Goal: Task Accomplishment & Management: Use online tool/utility

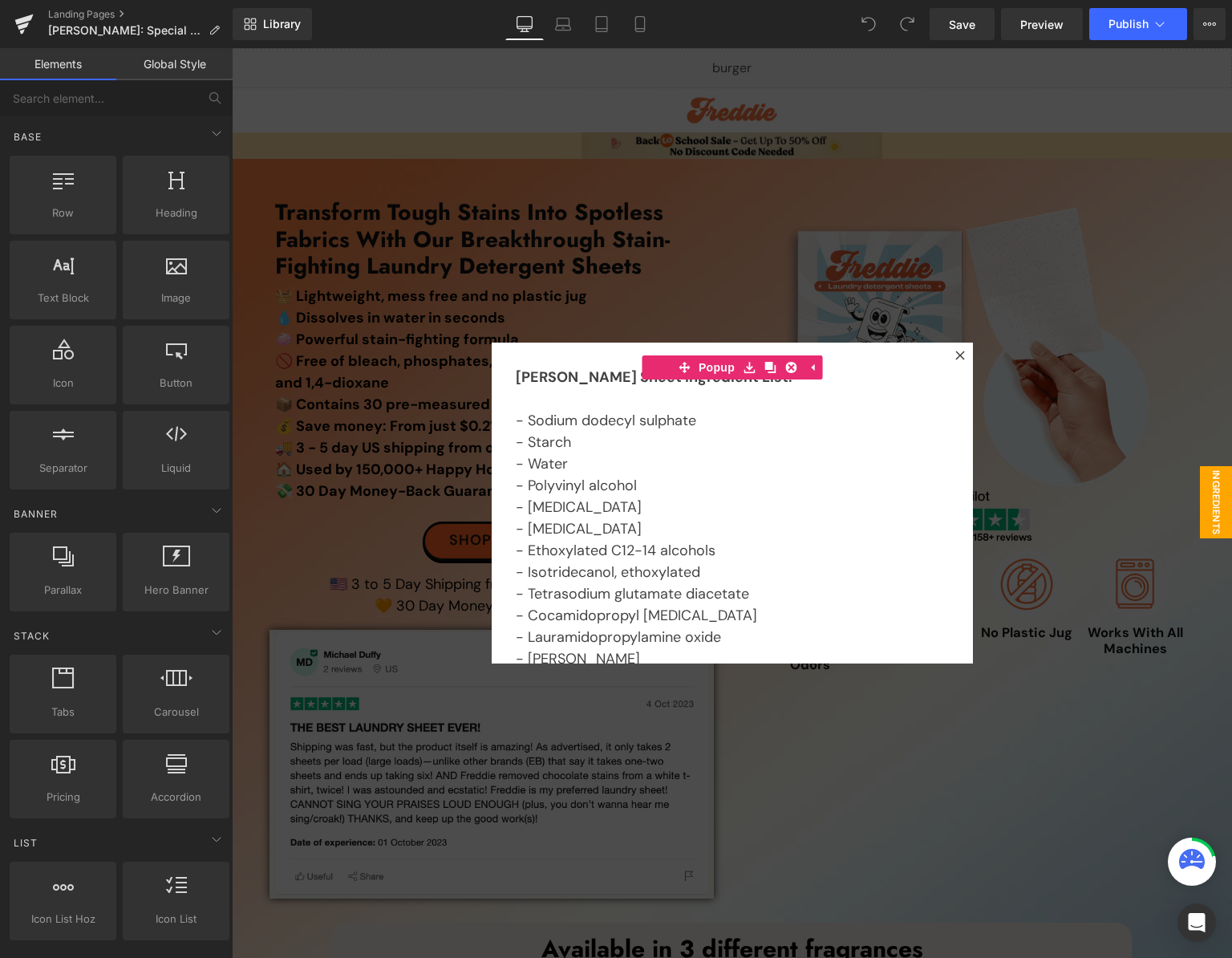
drag, startPoint x: 671, startPoint y: 130, endPoint x: 704, endPoint y: 135, distance: 33.4
click at [671, 131] on div at bounding box center [732, 503] width 1000 height 910
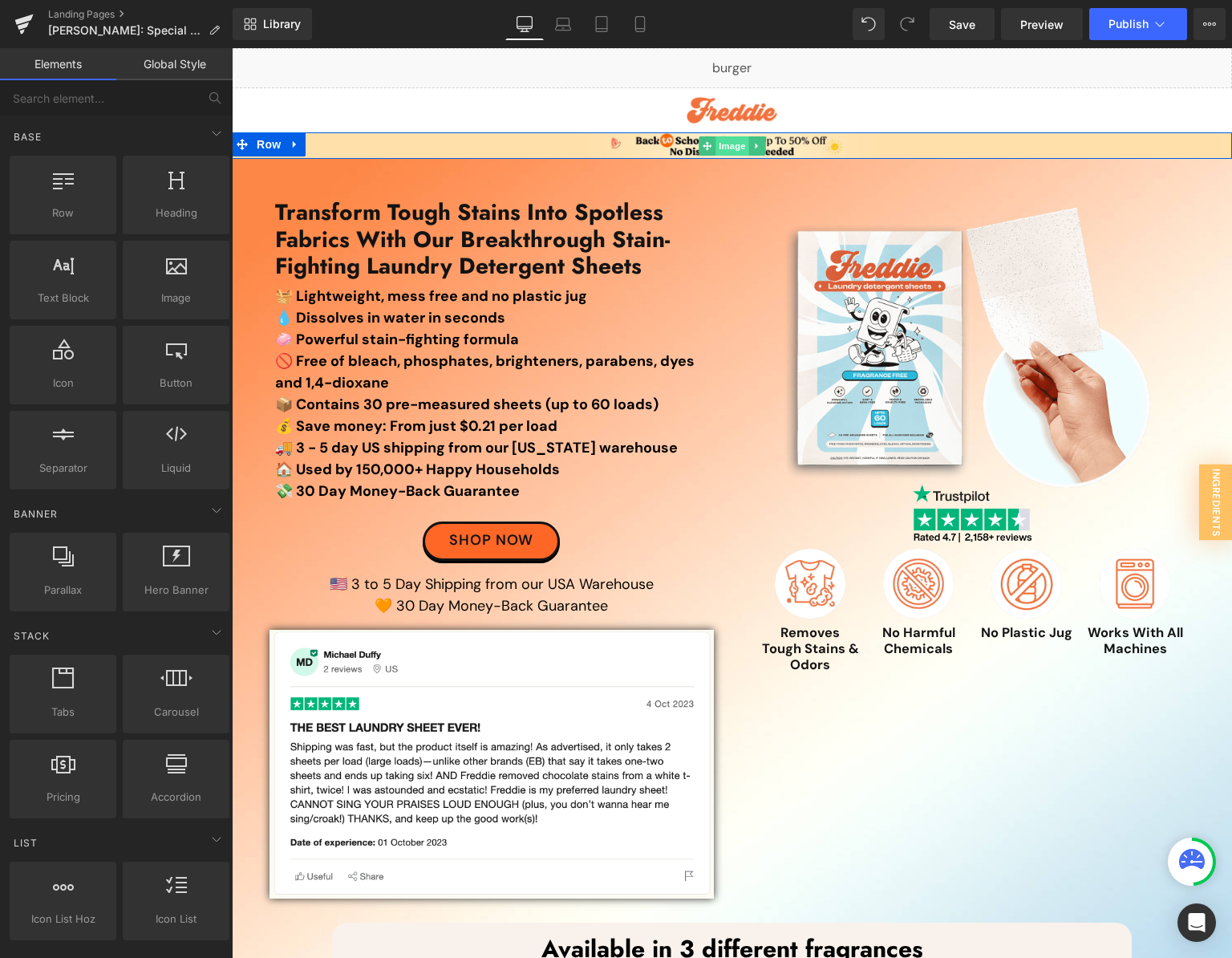
click at [733, 152] on span "Image" at bounding box center [732, 146] width 33 height 19
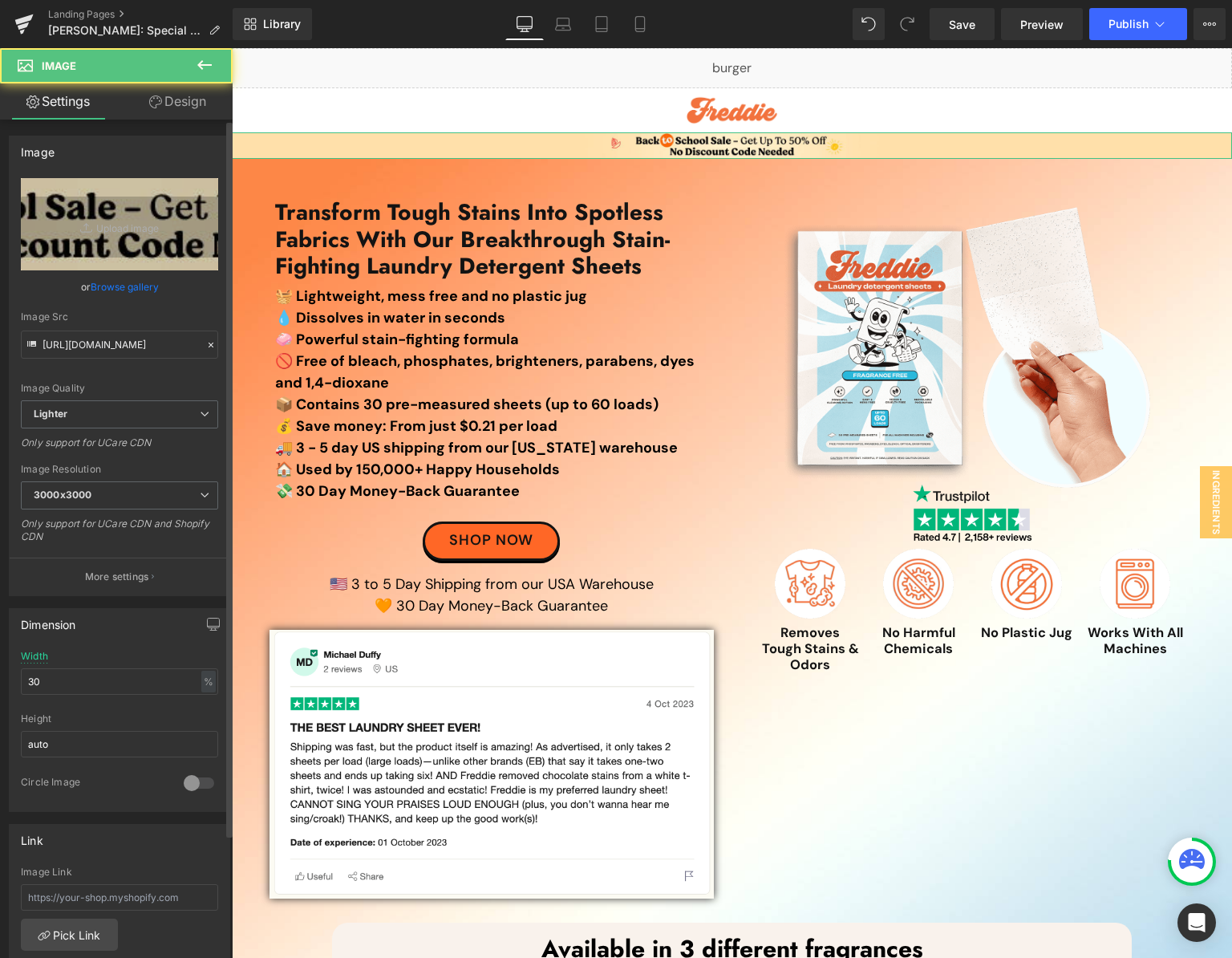
click at [111, 291] on link "Browse gallery" at bounding box center [125, 287] width 68 height 28
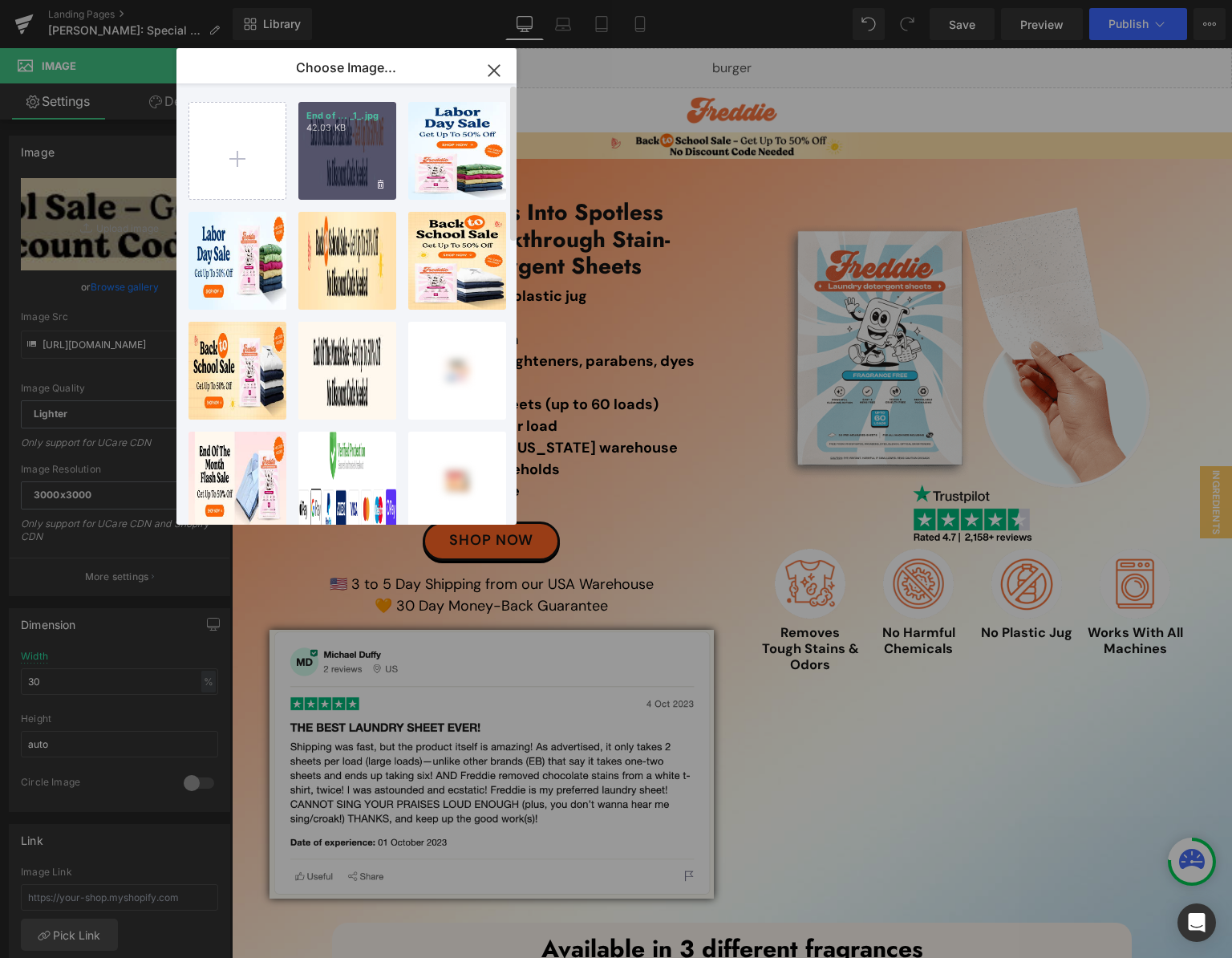
click at [327, 160] on div "End of ... _1_.jpg 42.03 KB" at bounding box center [346, 150] width 98 height 98
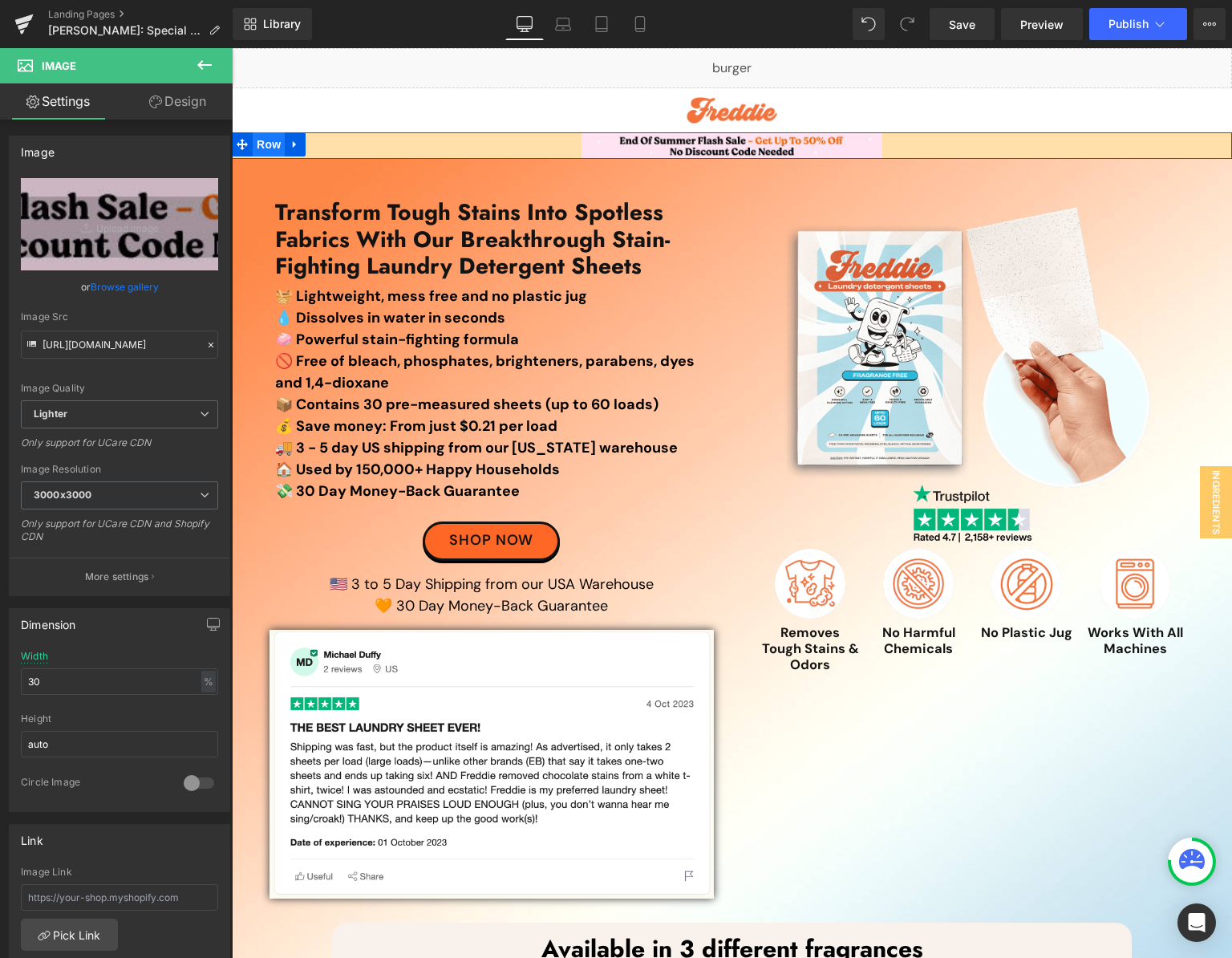
click at [253, 138] on span "Row" at bounding box center [269, 143] width 32 height 24
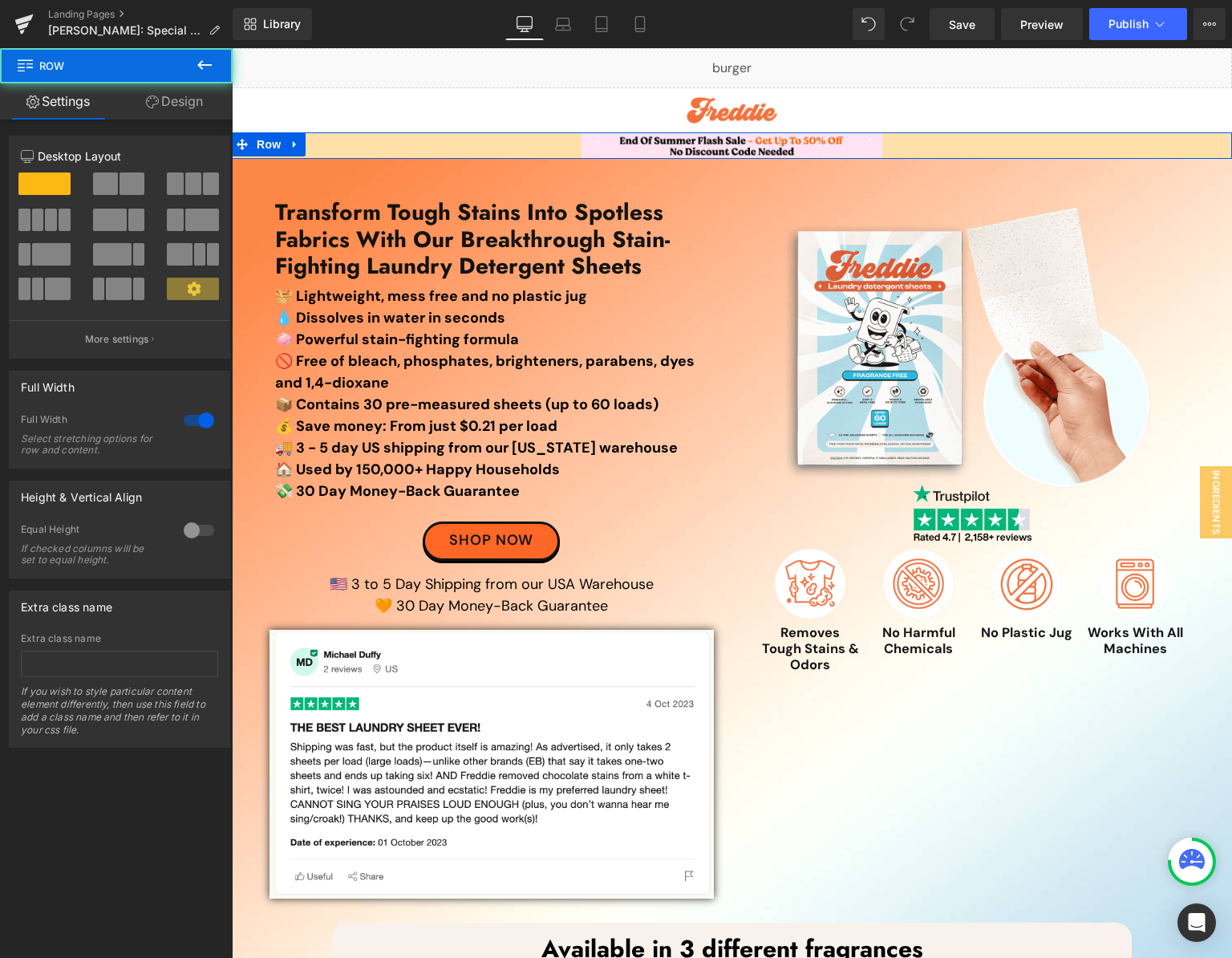
click at [178, 110] on link "Design" at bounding box center [175, 102] width 117 height 36
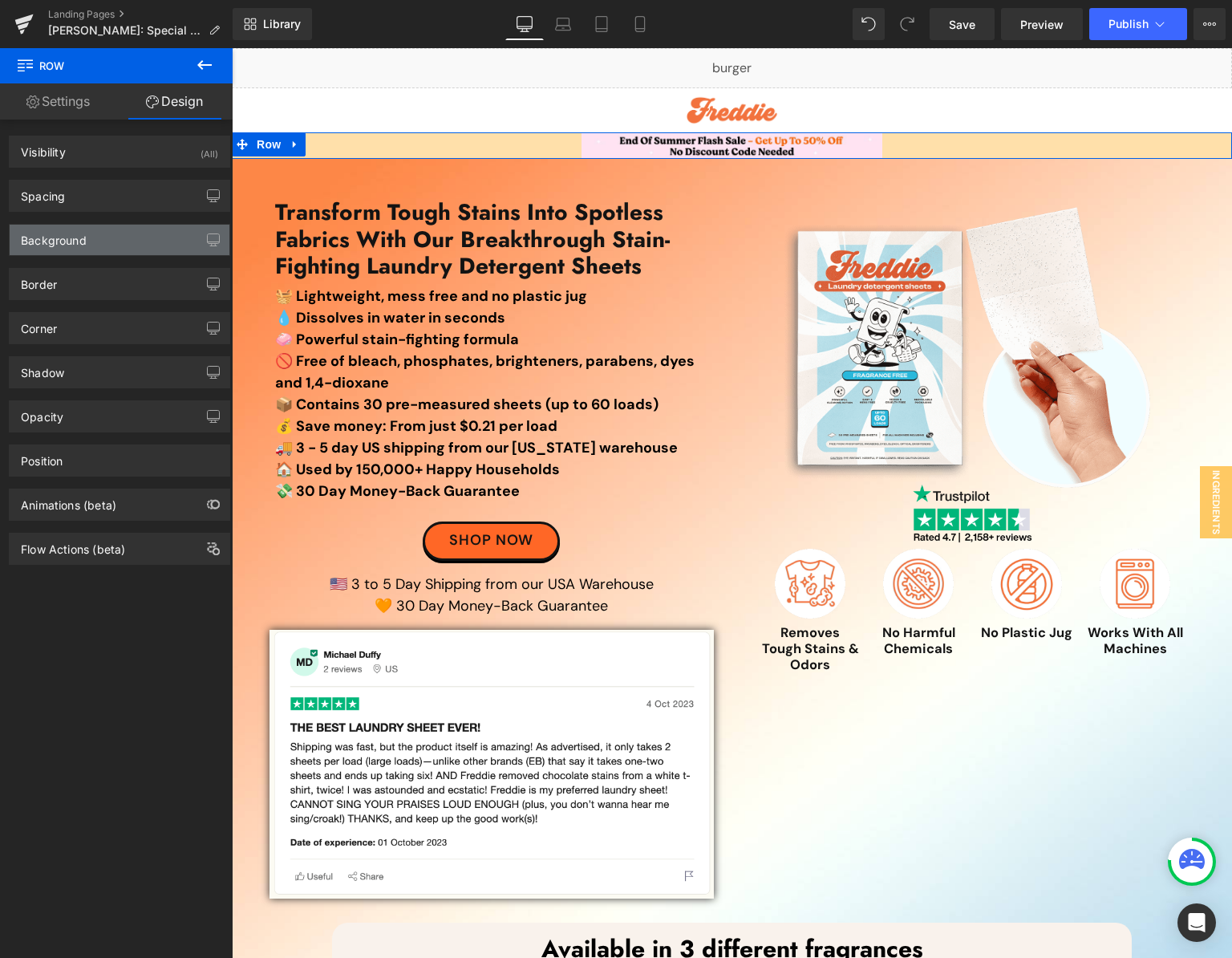
click at [133, 235] on div "Background" at bounding box center [120, 240] width 220 height 30
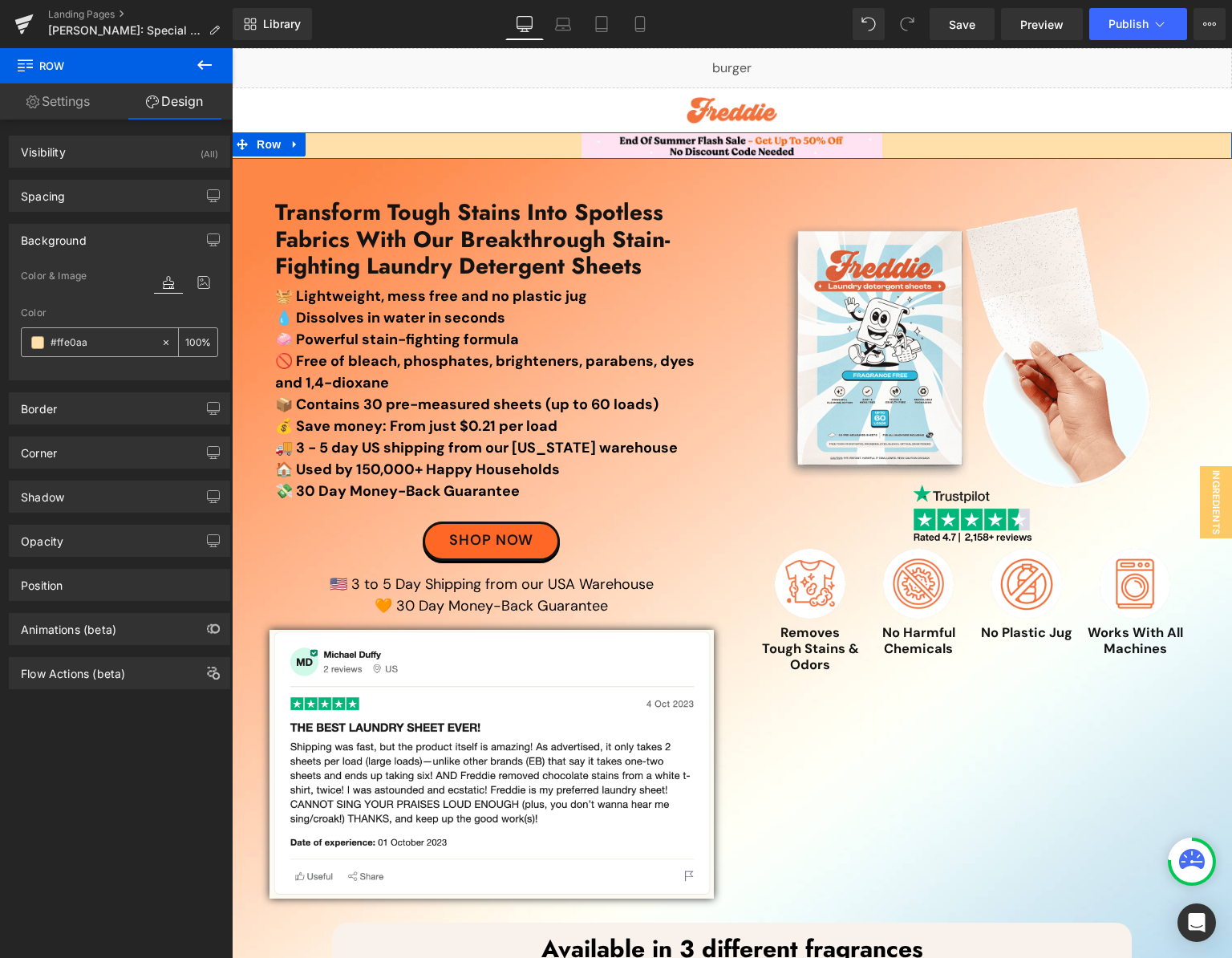
click at [104, 347] on input "#ffe0aa" at bounding box center [102, 343] width 103 height 18
paste input "FEE3F2"
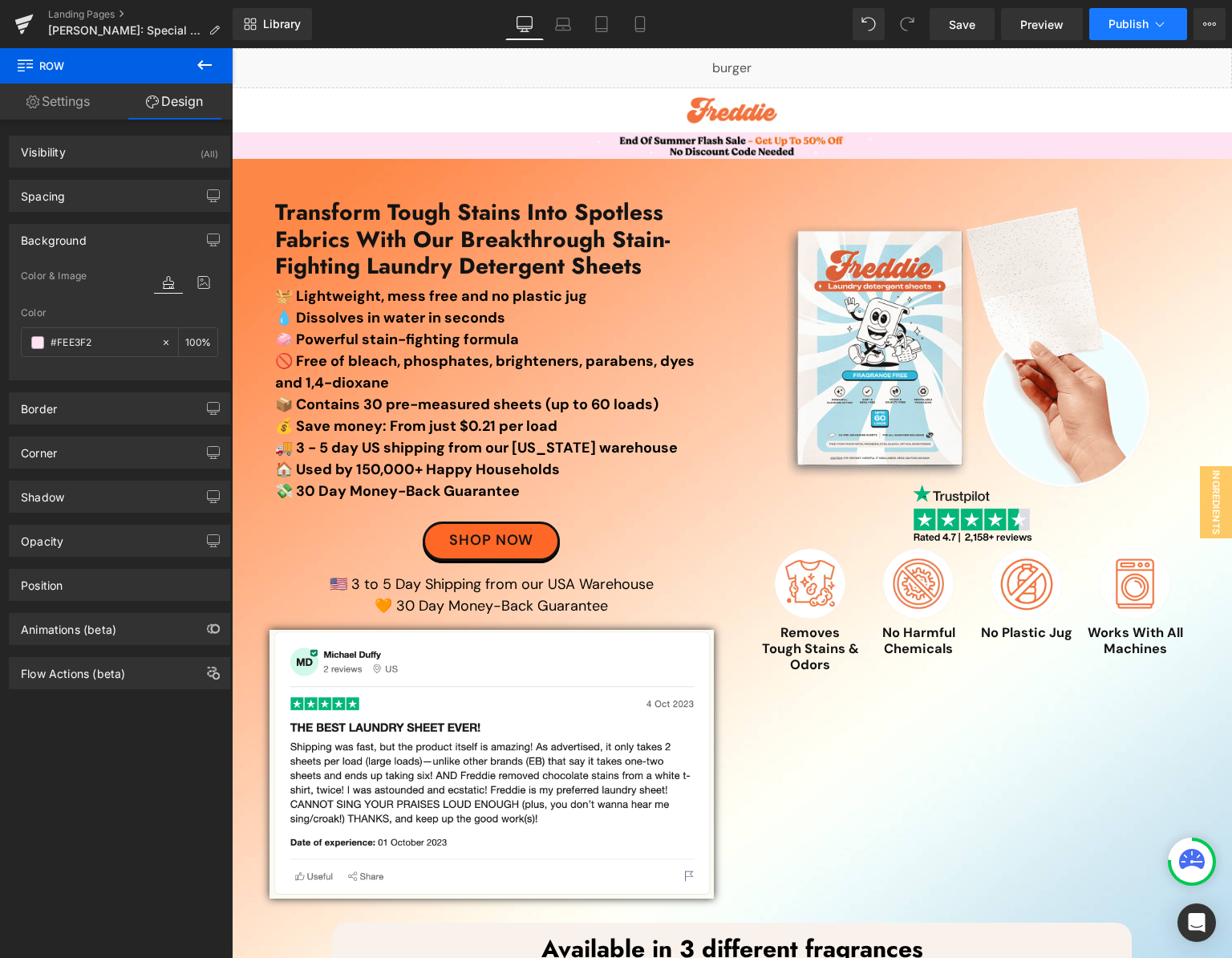
type input "#FEE3F2"
click at [1118, 16] on button "Publish" at bounding box center [1138, 24] width 98 height 32
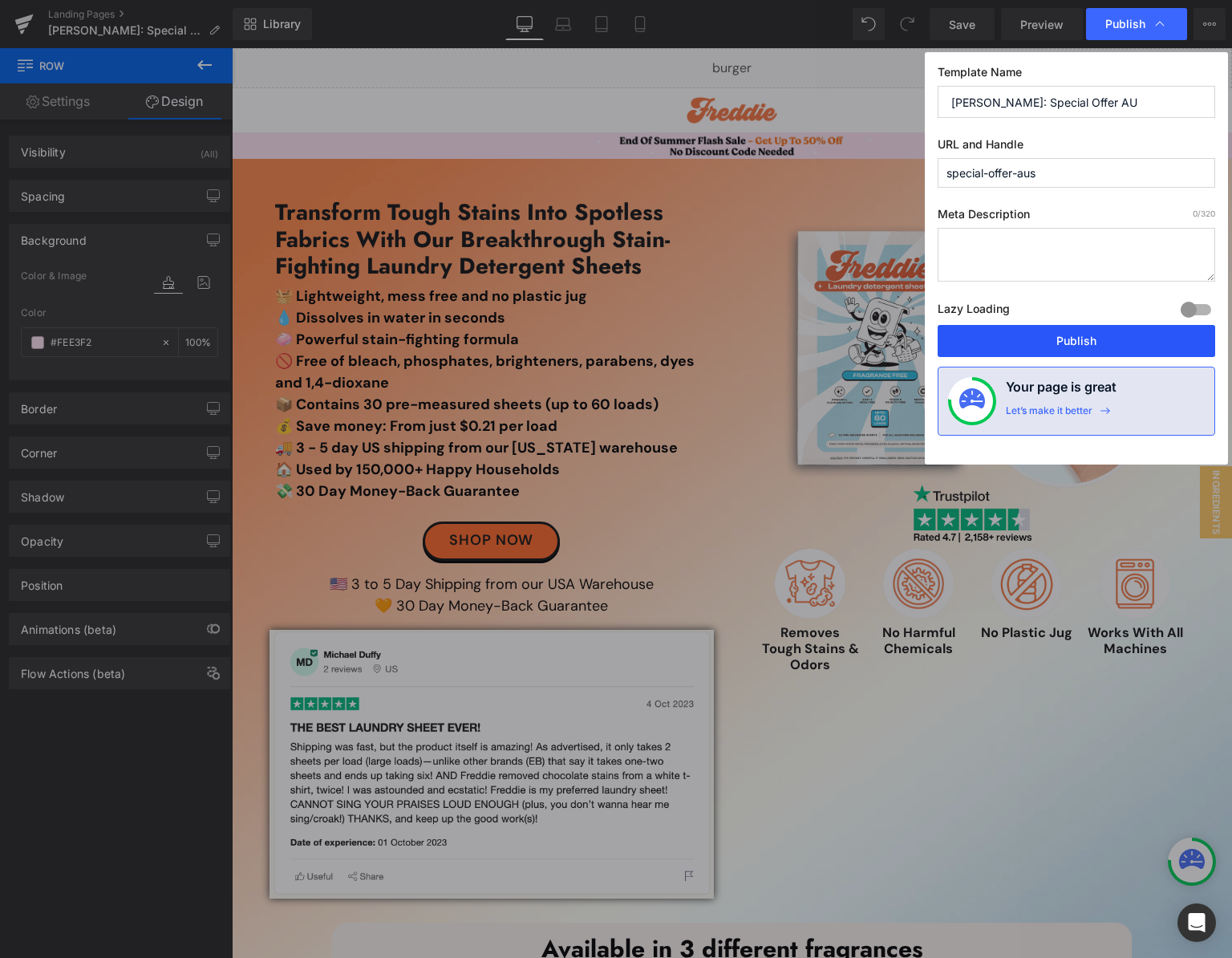
click at [1016, 347] on button "Publish" at bounding box center [1076, 341] width 277 height 32
